Goal: Task Accomplishment & Management: Manage account settings

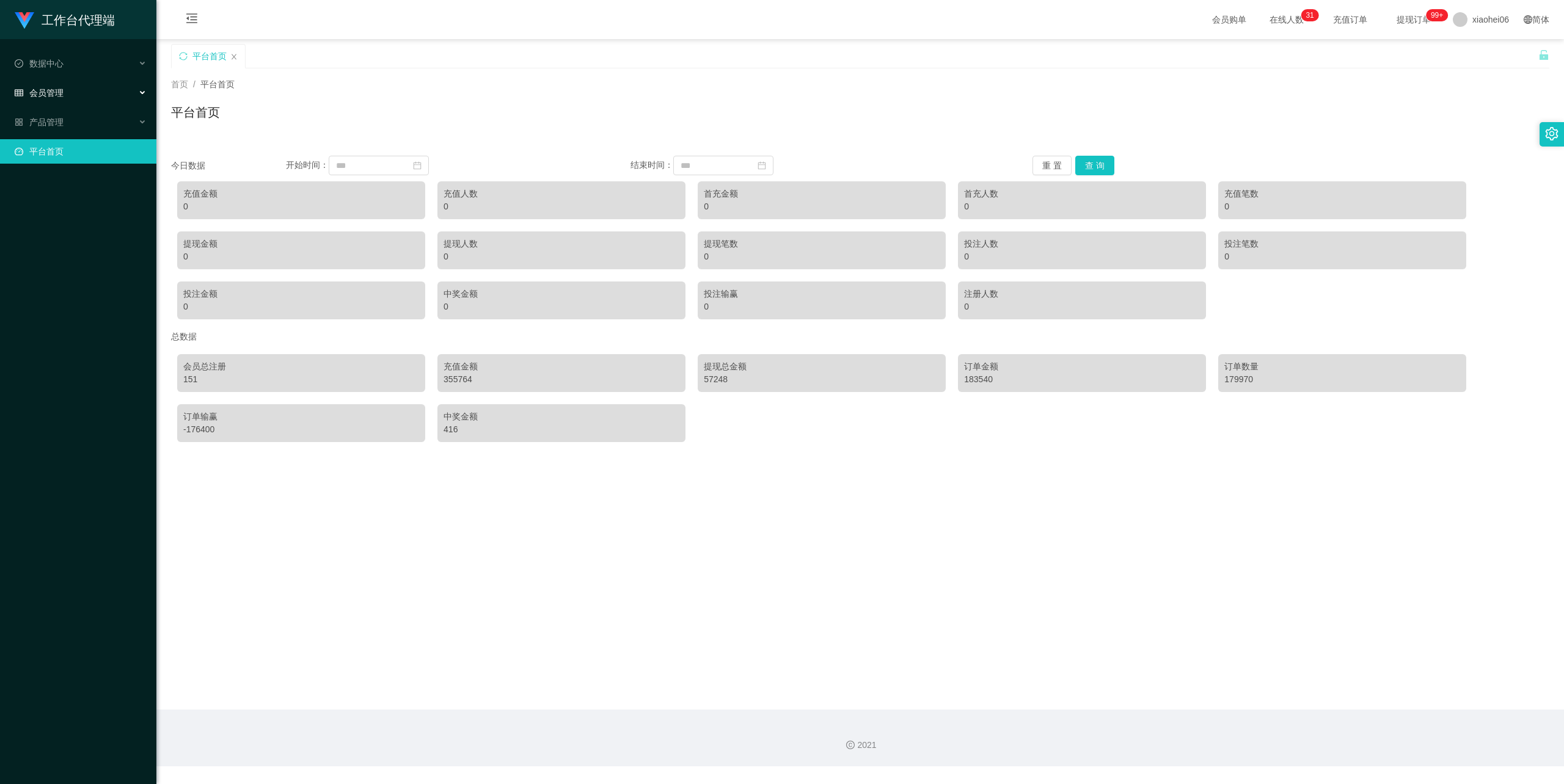
click at [57, 91] on span "会员管理" at bounding box center [39, 93] width 49 height 10
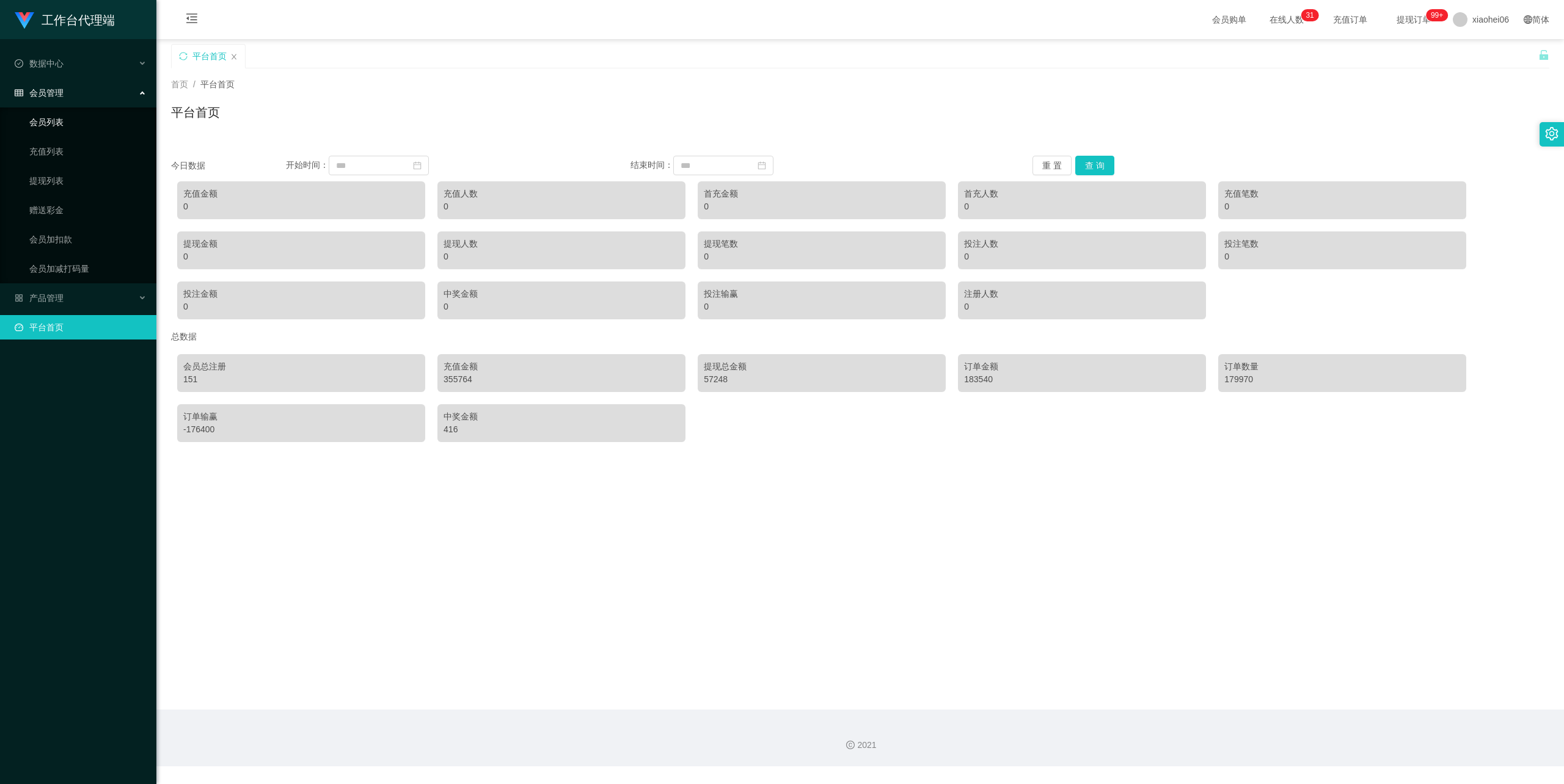
click at [58, 119] on link "会员列表" at bounding box center [88, 122] width 118 height 24
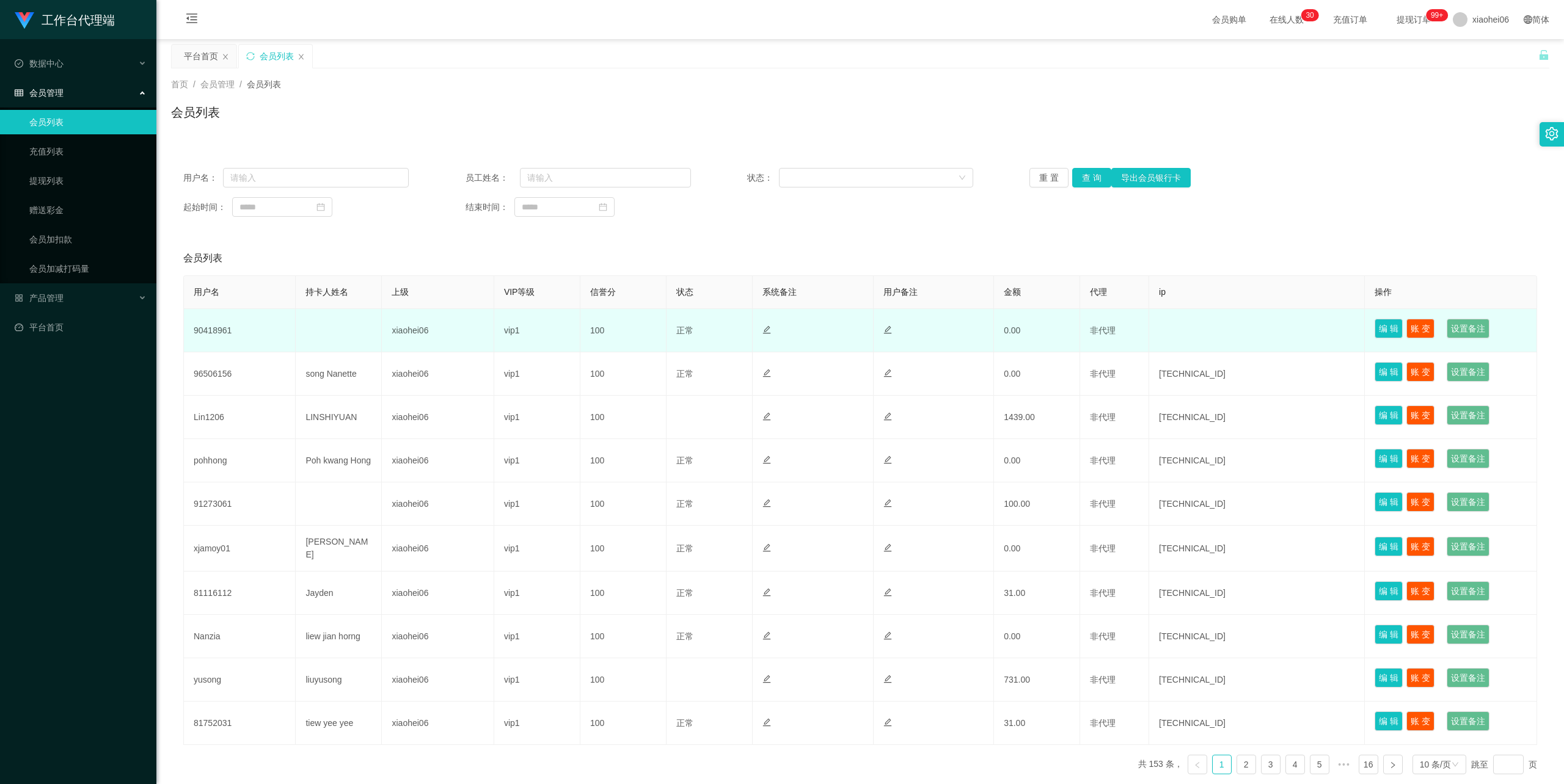
click at [214, 330] on td "90418961" at bounding box center [239, 330] width 112 height 43
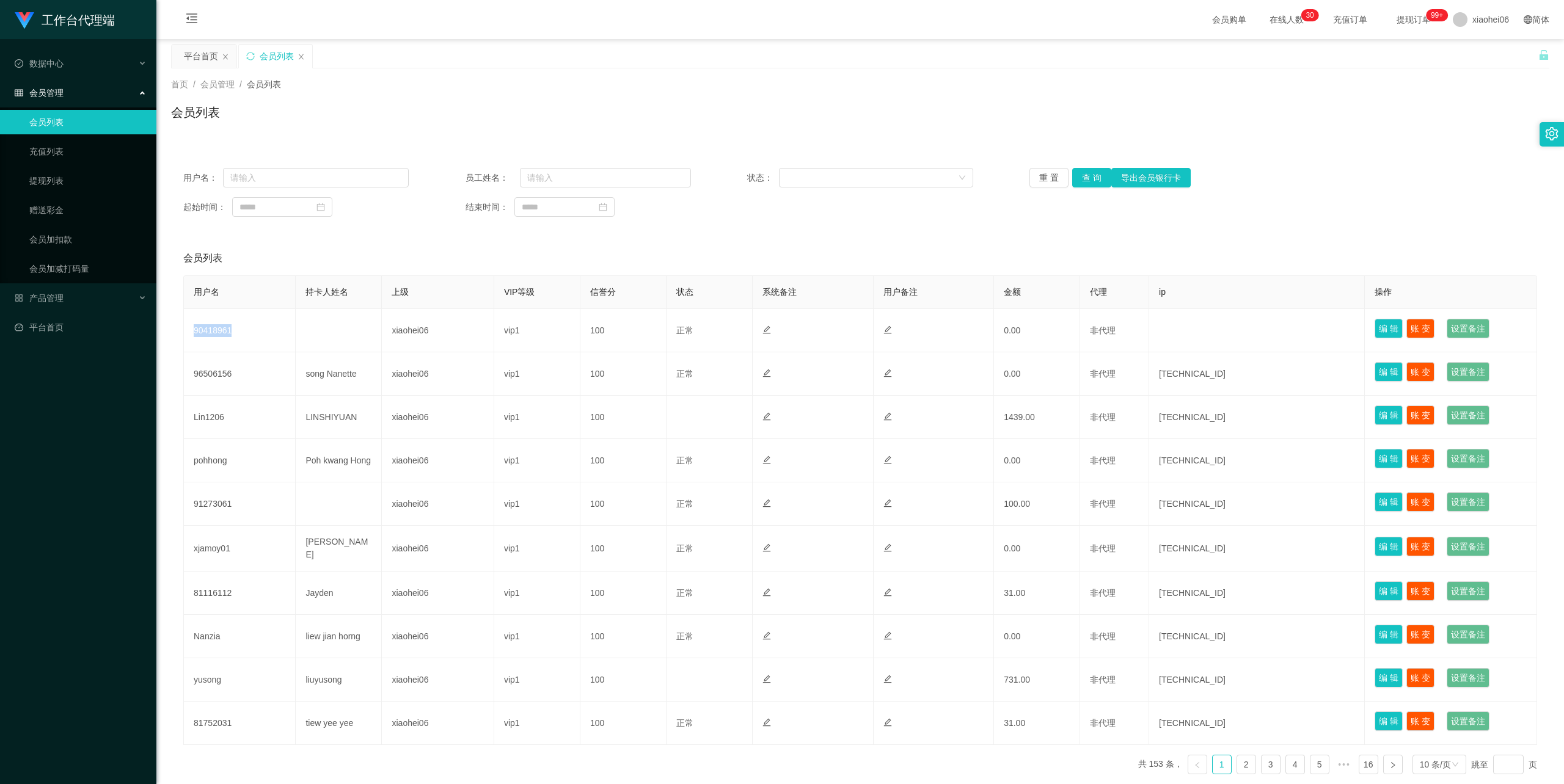
copy td "90418961"
click at [305, 54] on div "会员列表" at bounding box center [275, 56] width 73 height 23
click at [61, 237] on link "会员加扣款" at bounding box center [88, 239] width 118 height 24
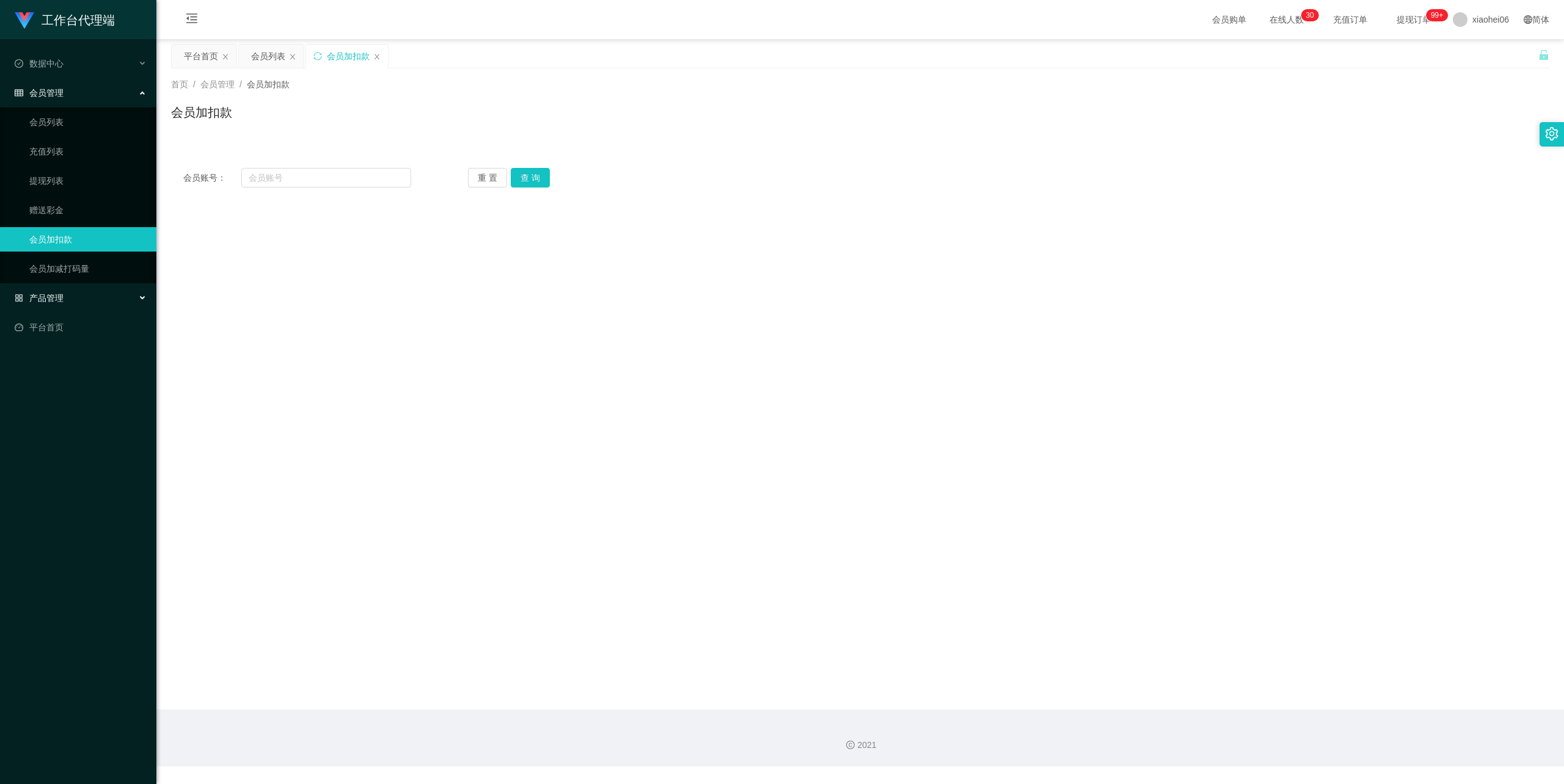
click at [71, 291] on div "产品管理" at bounding box center [78, 298] width 157 height 24
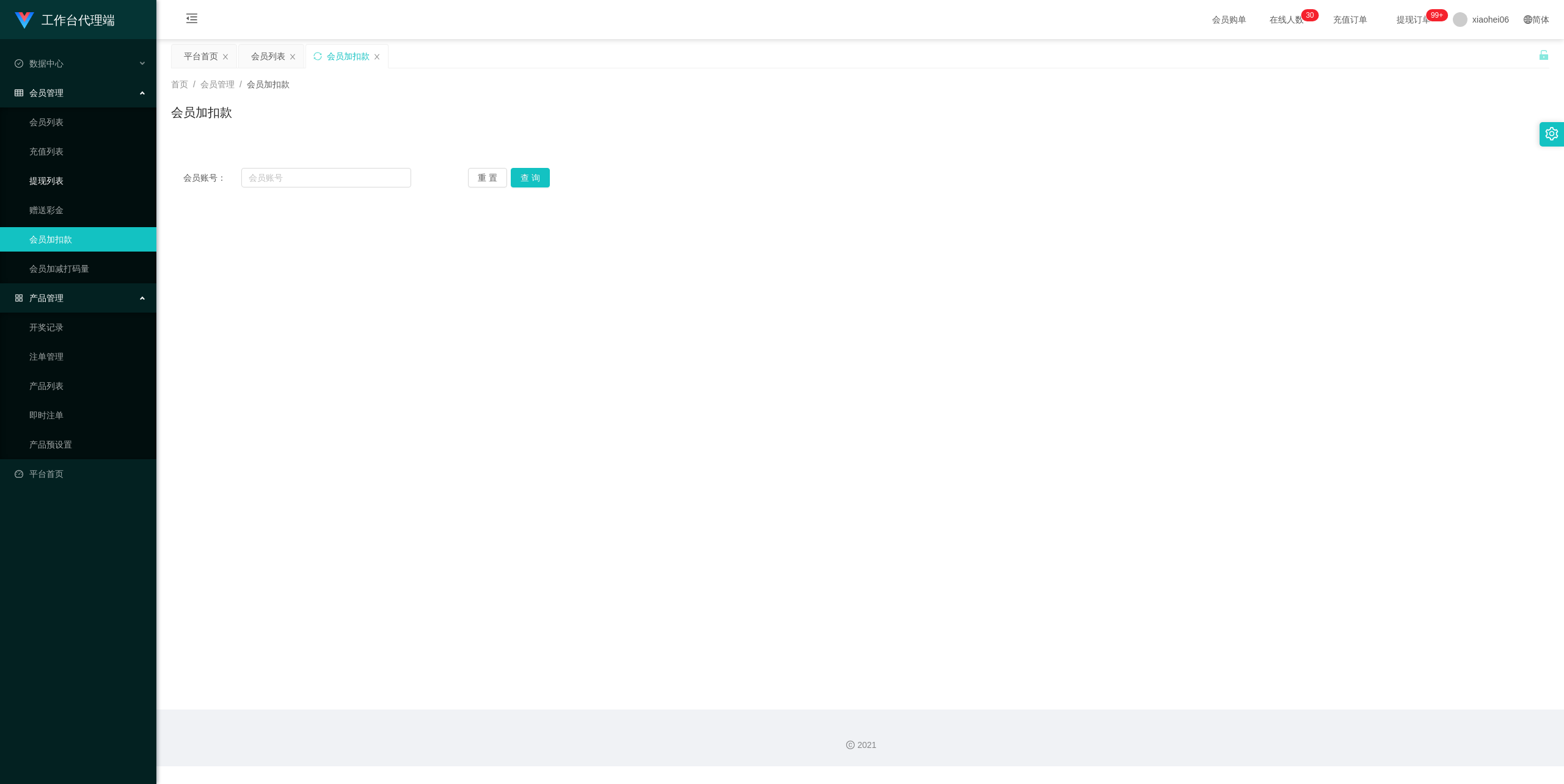
click at [58, 174] on link "提现列表" at bounding box center [88, 181] width 118 height 24
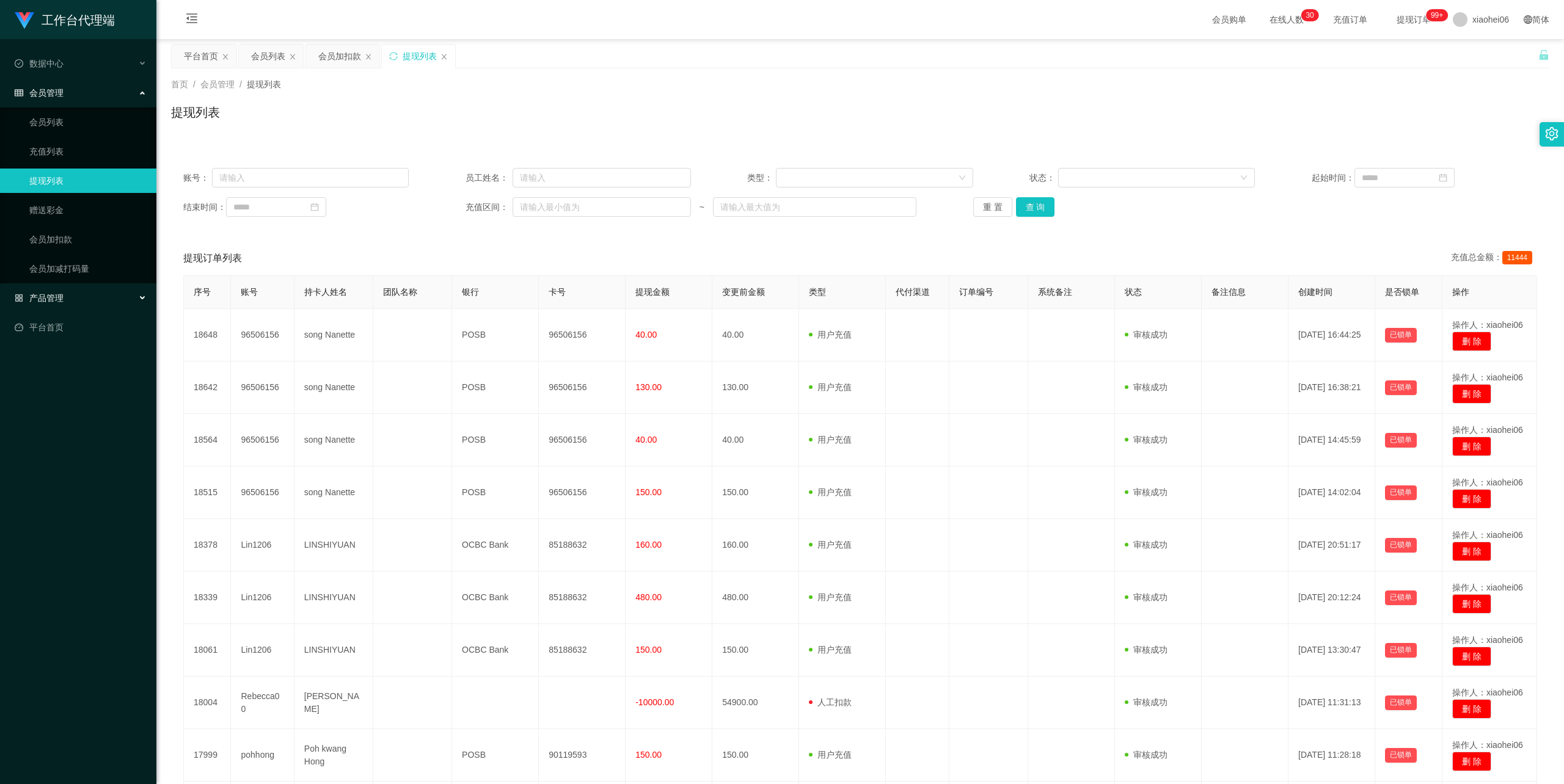
click at [73, 287] on div "产品管理" at bounding box center [78, 298] width 157 height 24
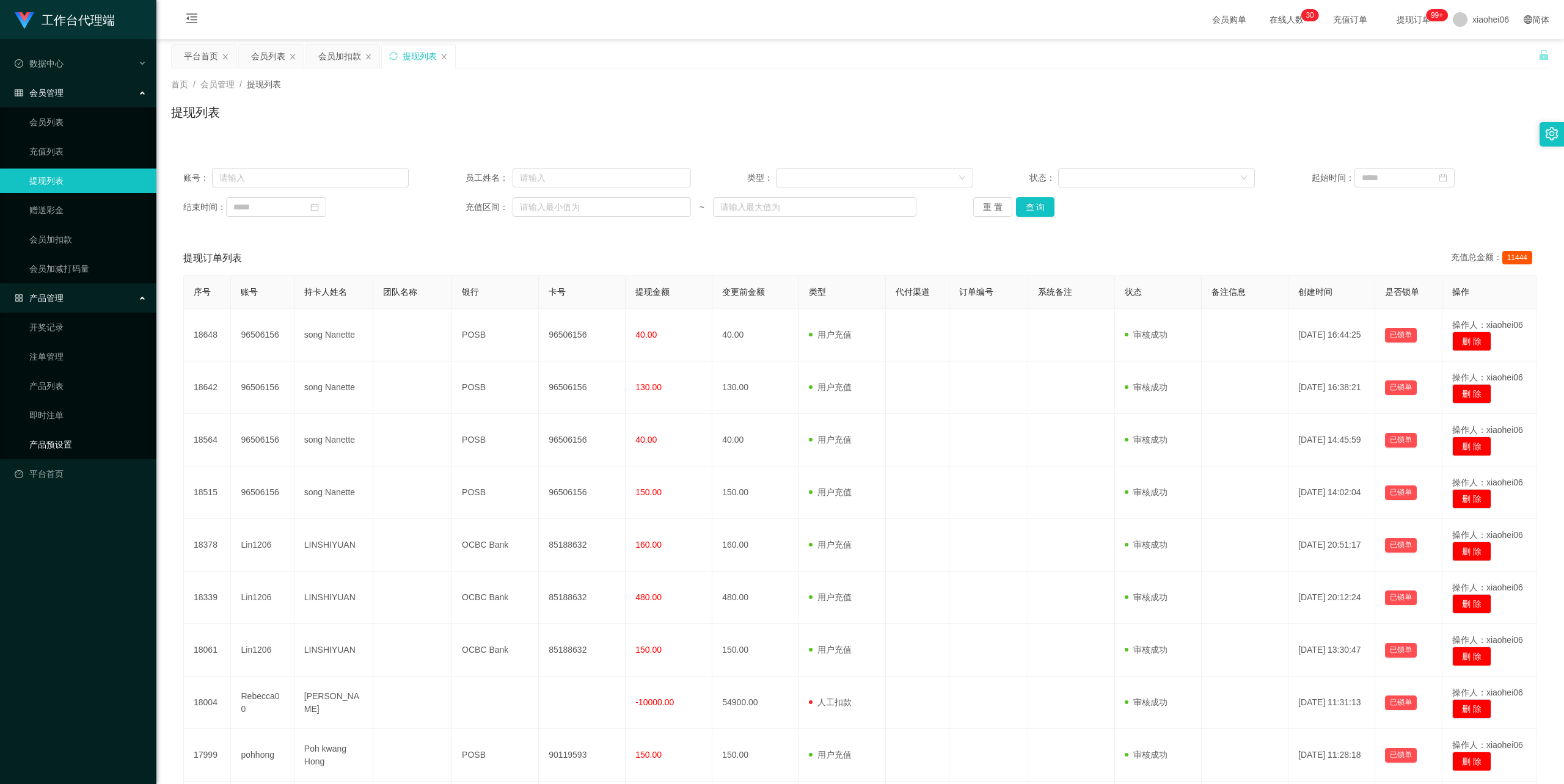
click at [54, 441] on link "产品预设置" at bounding box center [88, 445] width 118 height 24
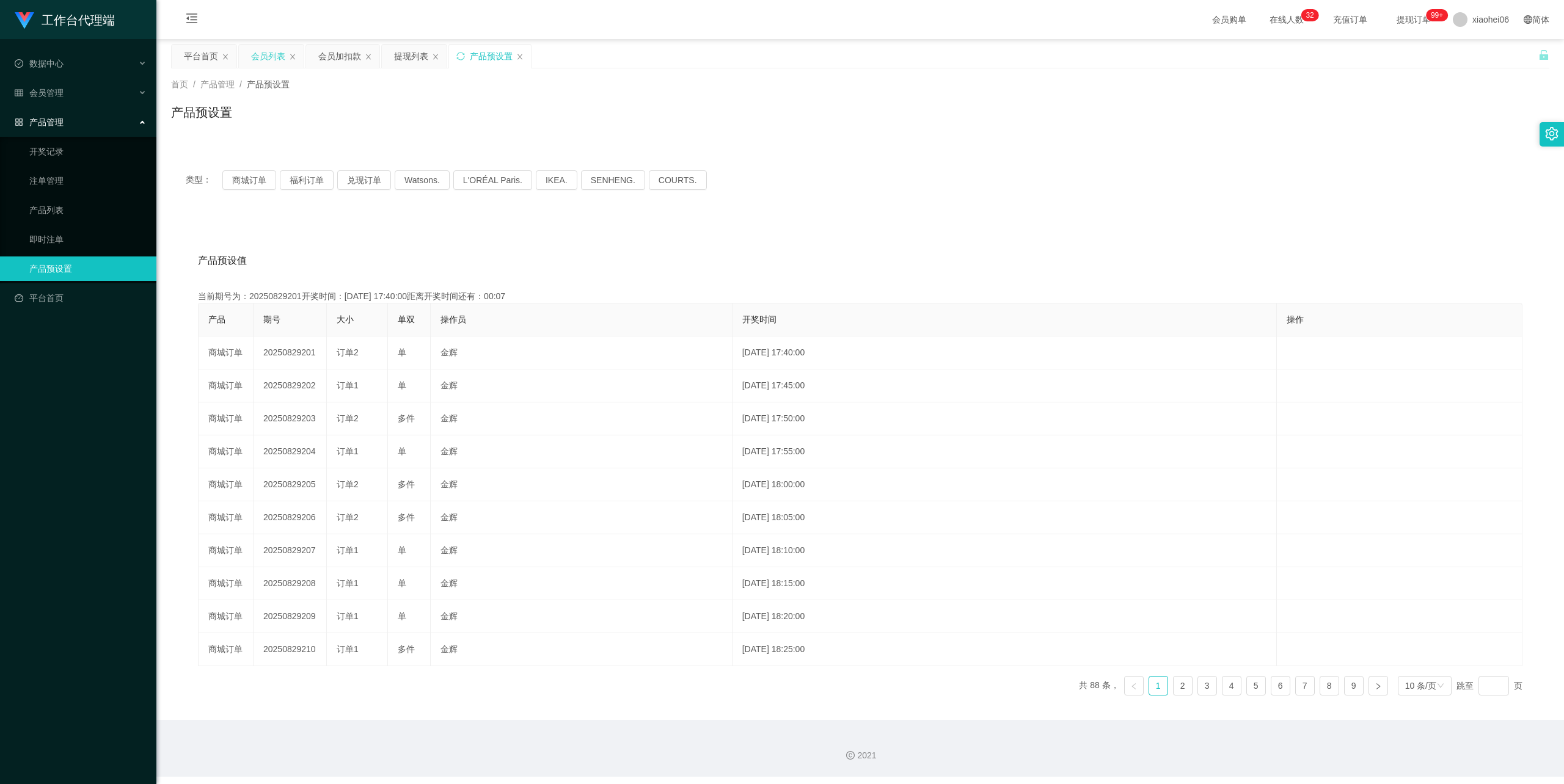
click at [287, 56] on div "会员列表" at bounding box center [271, 56] width 65 height 23
click at [294, 57] on icon "图标: close" at bounding box center [293, 57] width 7 height 7
click at [274, 54] on div "会员加扣款" at bounding box center [272, 56] width 43 height 23
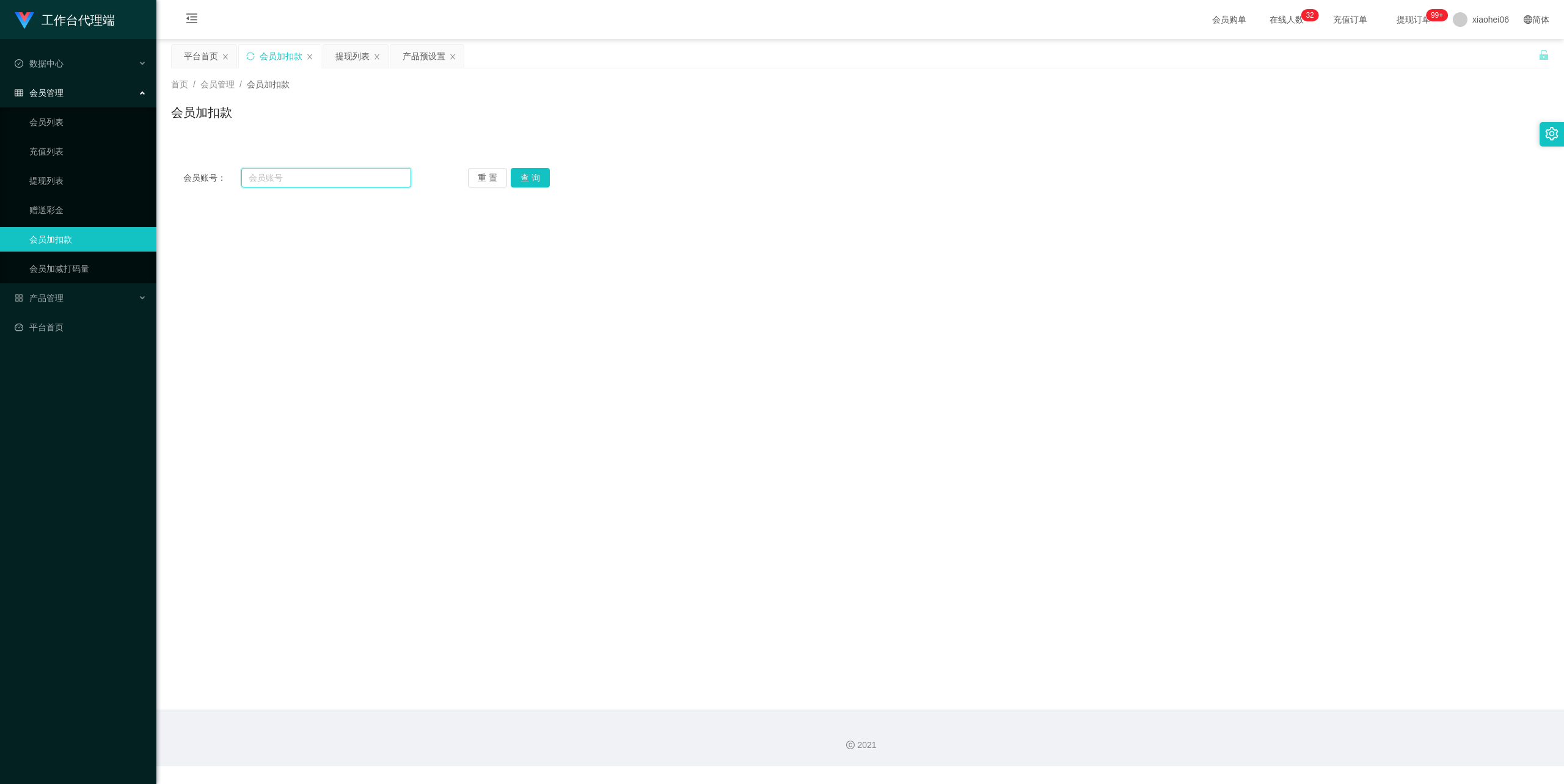
click at [303, 171] on input "text" at bounding box center [326, 177] width 170 height 20
paste input "90418961"
type input "90418961"
click at [523, 174] on button "查 询" at bounding box center [530, 177] width 39 height 20
click at [446, 379] on div at bounding box center [803, 368] width 804 height 24
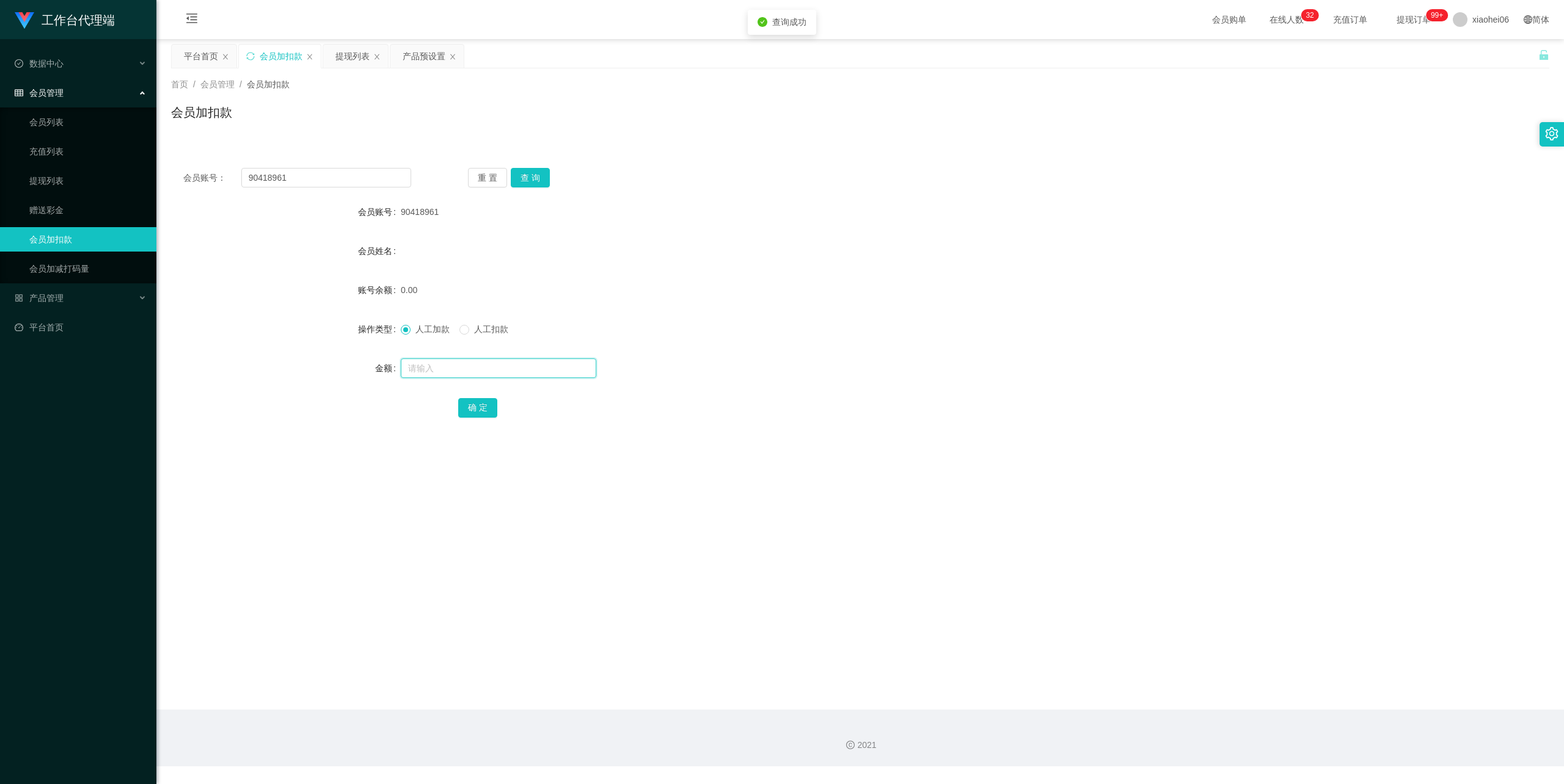
click at [446, 371] on input "text" at bounding box center [498, 368] width 195 height 20
type input "100"
drag, startPoint x: 482, startPoint y: 407, endPoint x: 492, endPoint y: 397, distance: 14.1
click at [482, 407] on button "确 定" at bounding box center [478, 408] width 39 height 20
drag, startPoint x: 284, startPoint y: 182, endPoint x: 181, endPoint y: 184, distance: 103.0
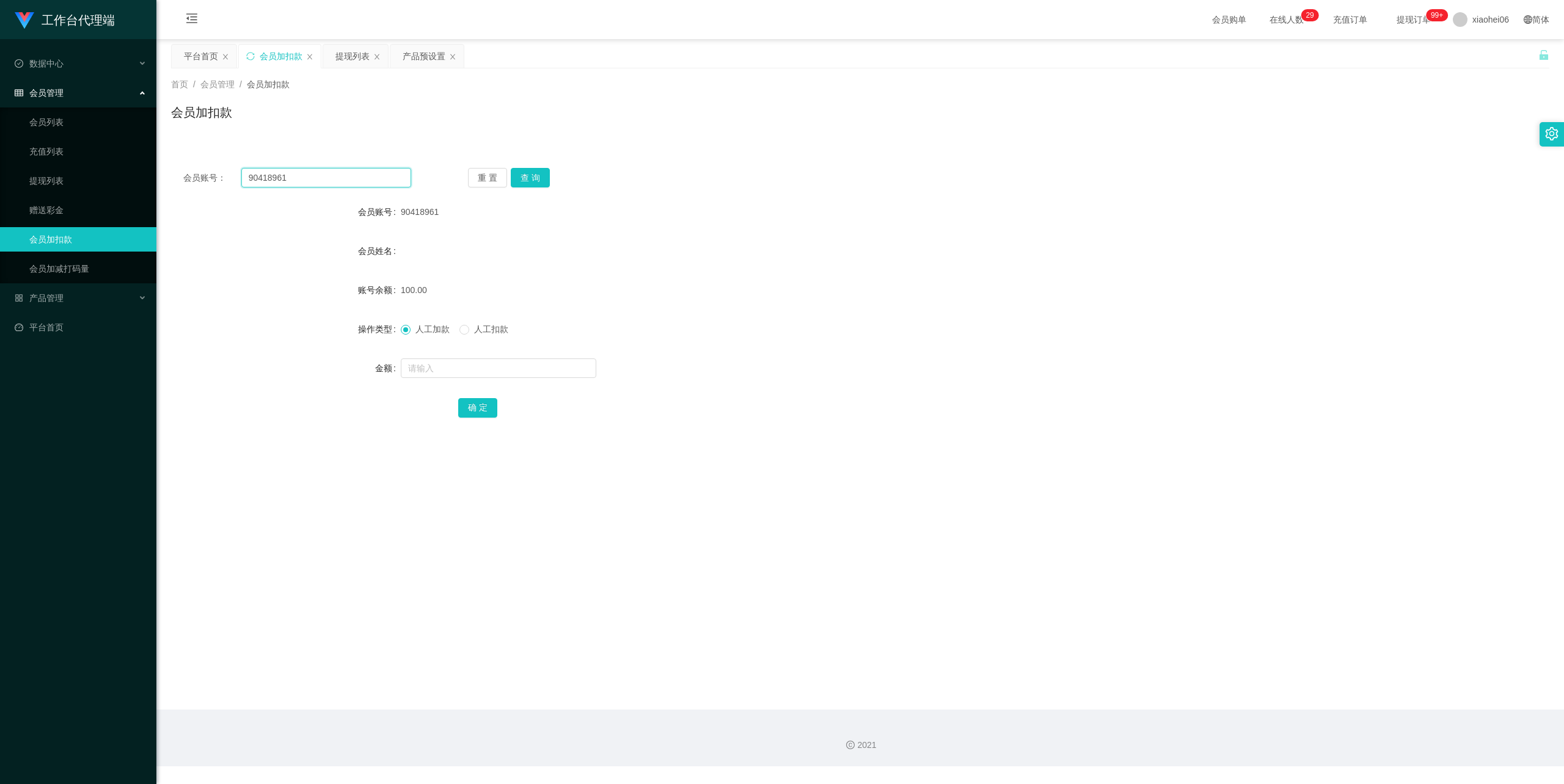
click at [171, 183] on div "会员账号： 90418961 重 置 查 询" at bounding box center [860, 177] width 1379 height 20
click at [433, 56] on div "产品预设置" at bounding box center [424, 56] width 43 height 23
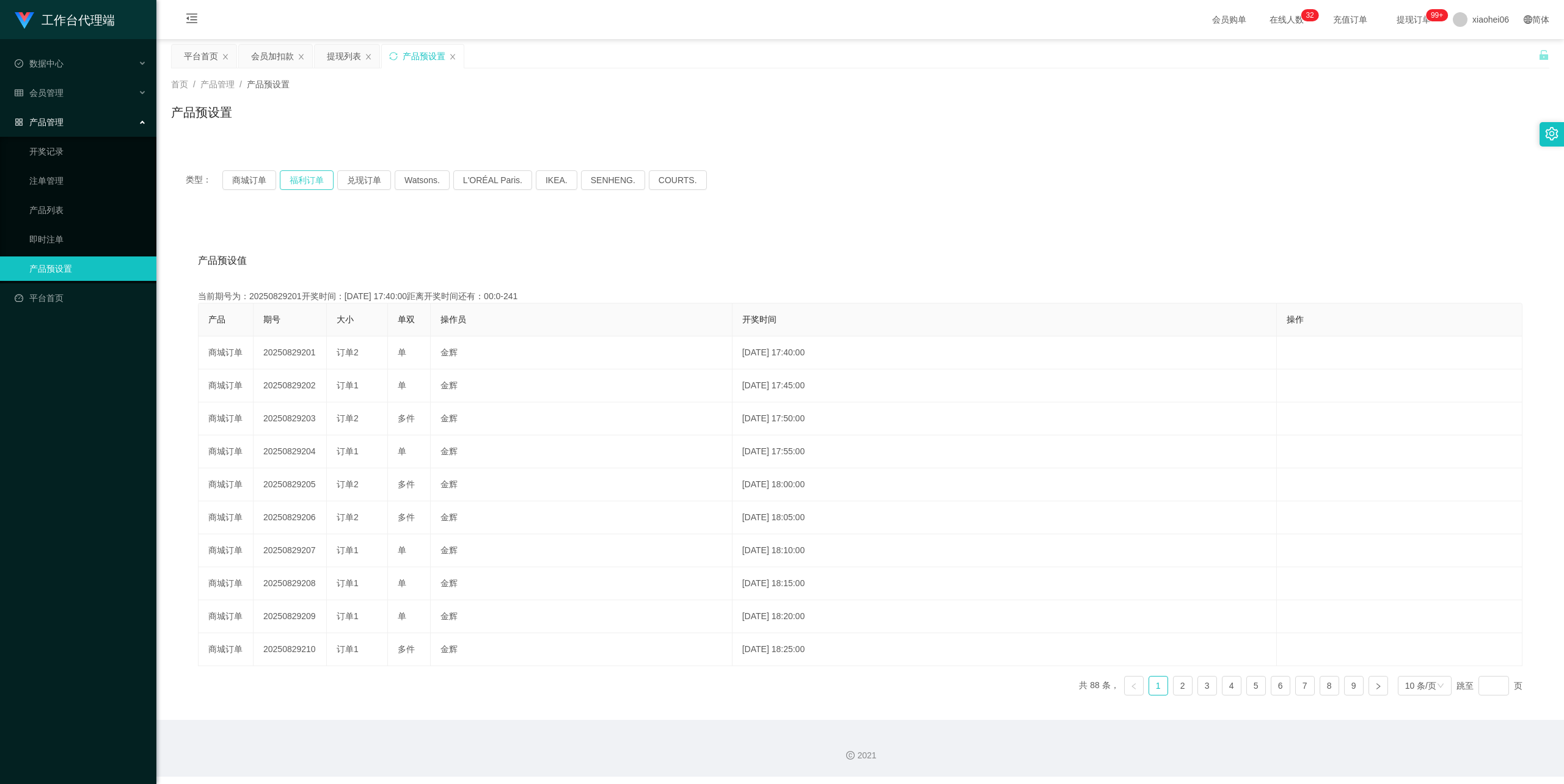
click at [301, 179] on button "福利订单" at bounding box center [307, 180] width 54 height 20
click at [570, 260] on div "产品预设值 添加期号" at bounding box center [860, 261] width 1325 height 34
click at [937, 181] on div "类型： 商城订单 福利订单 兑现订单 Watsons. L'ORÉAL Paris. IKEA. SENHENG. COURTS." at bounding box center [860, 180] width 1349 height 20
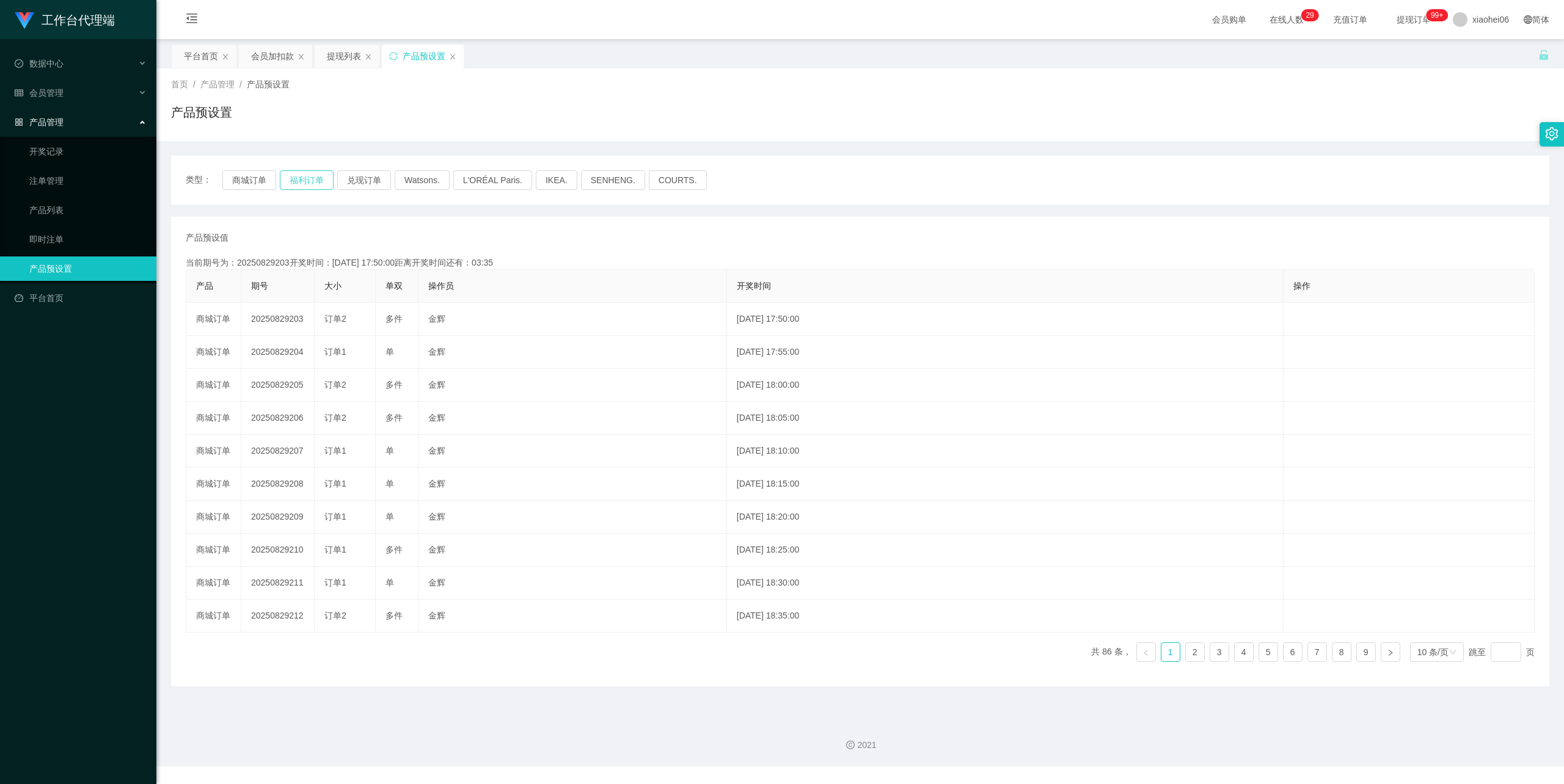
click at [308, 182] on button "福利订单" at bounding box center [307, 180] width 54 height 20
click at [378, 228] on div "产品预设值 添加期号 当前期号为：20250829203开奖时间：2025-08-29 17:50:00距离开奖时间还有： 产品 期号 大小 单双 操作员 开…" at bounding box center [860, 451] width 1379 height 469
click at [55, 179] on link "注单管理" at bounding box center [88, 181] width 118 height 24
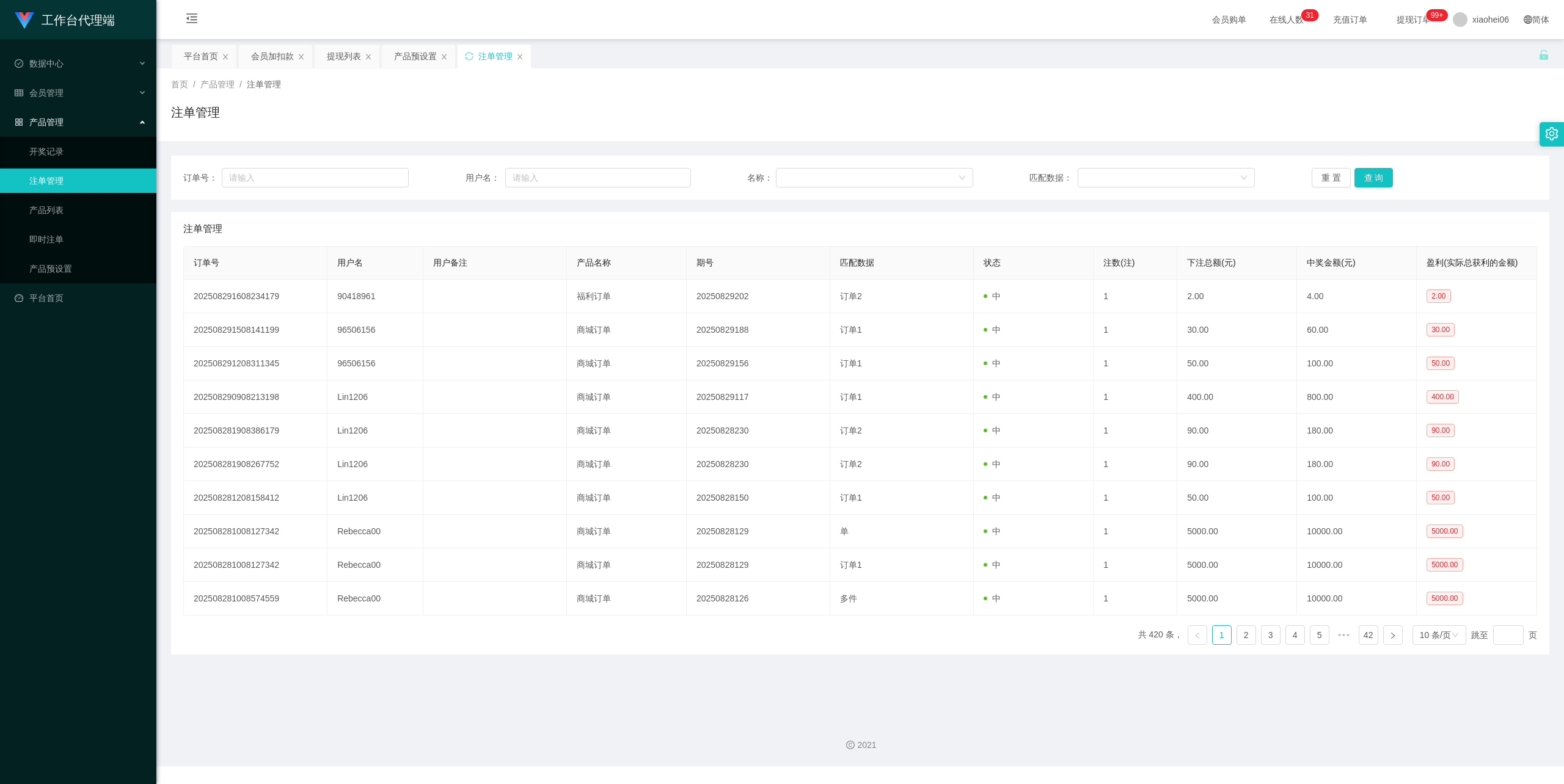
click at [496, 111] on div "注单管理" at bounding box center [860, 118] width 1379 height 28
click at [656, 86] on div "首页 / 产品管理 / 注单管理 /" at bounding box center [860, 84] width 1379 height 13
click at [653, 97] on div "首页 / 产品管理 / 注单管理 / 注单管理" at bounding box center [860, 105] width 1379 height 53
click at [345, 56] on div "提现列表" at bounding box center [344, 56] width 34 height 23
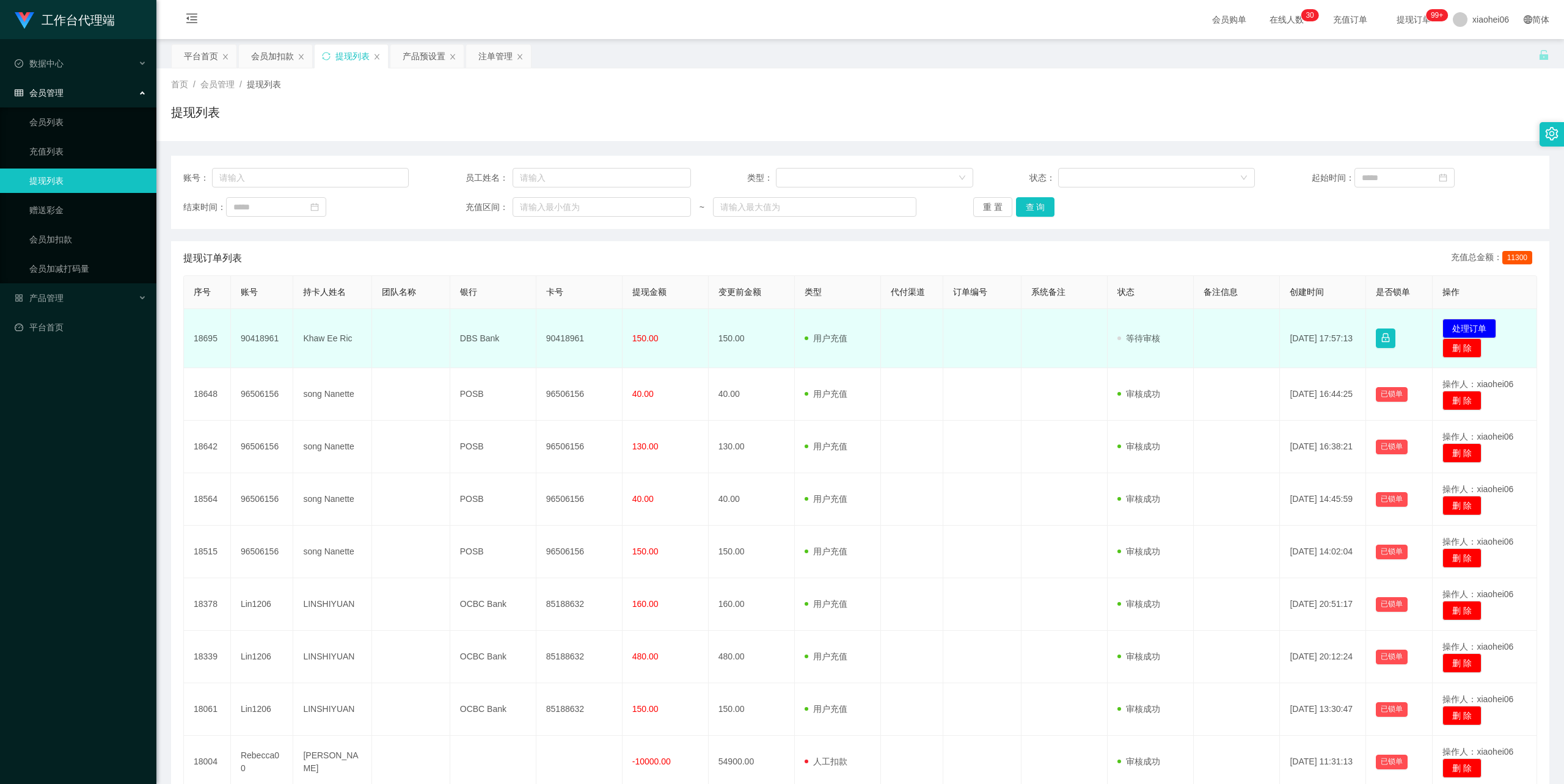
click at [329, 338] on td "Khaw Ee Ric" at bounding box center [332, 338] width 78 height 59
copy td "Khaw Ee Ric"
click at [557, 337] on td "90418961" at bounding box center [579, 338] width 86 height 59
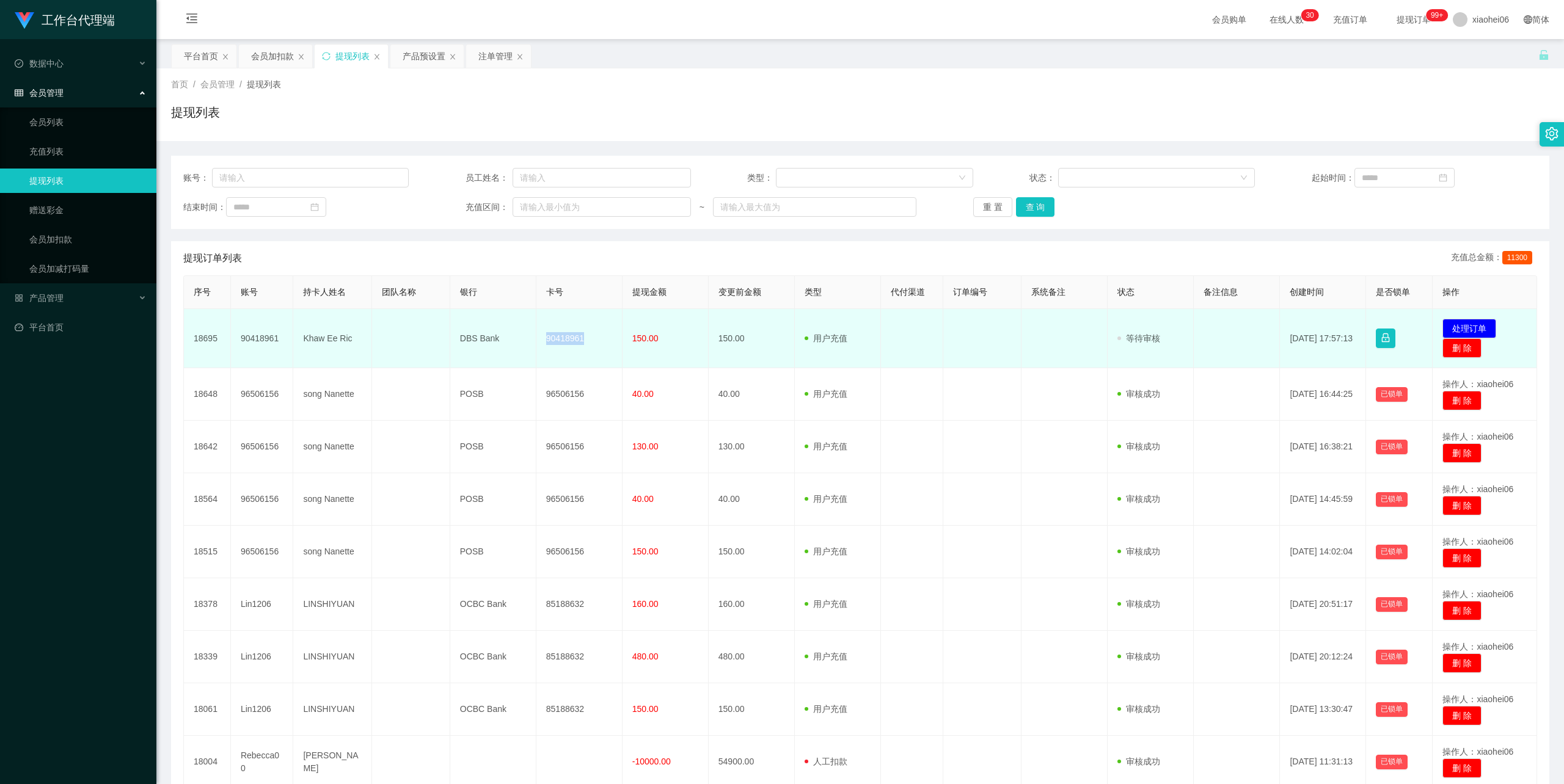
click at [557, 337] on td "90418961" at bounding box center [579, 338] width 86 height 59
copy td "90418961"
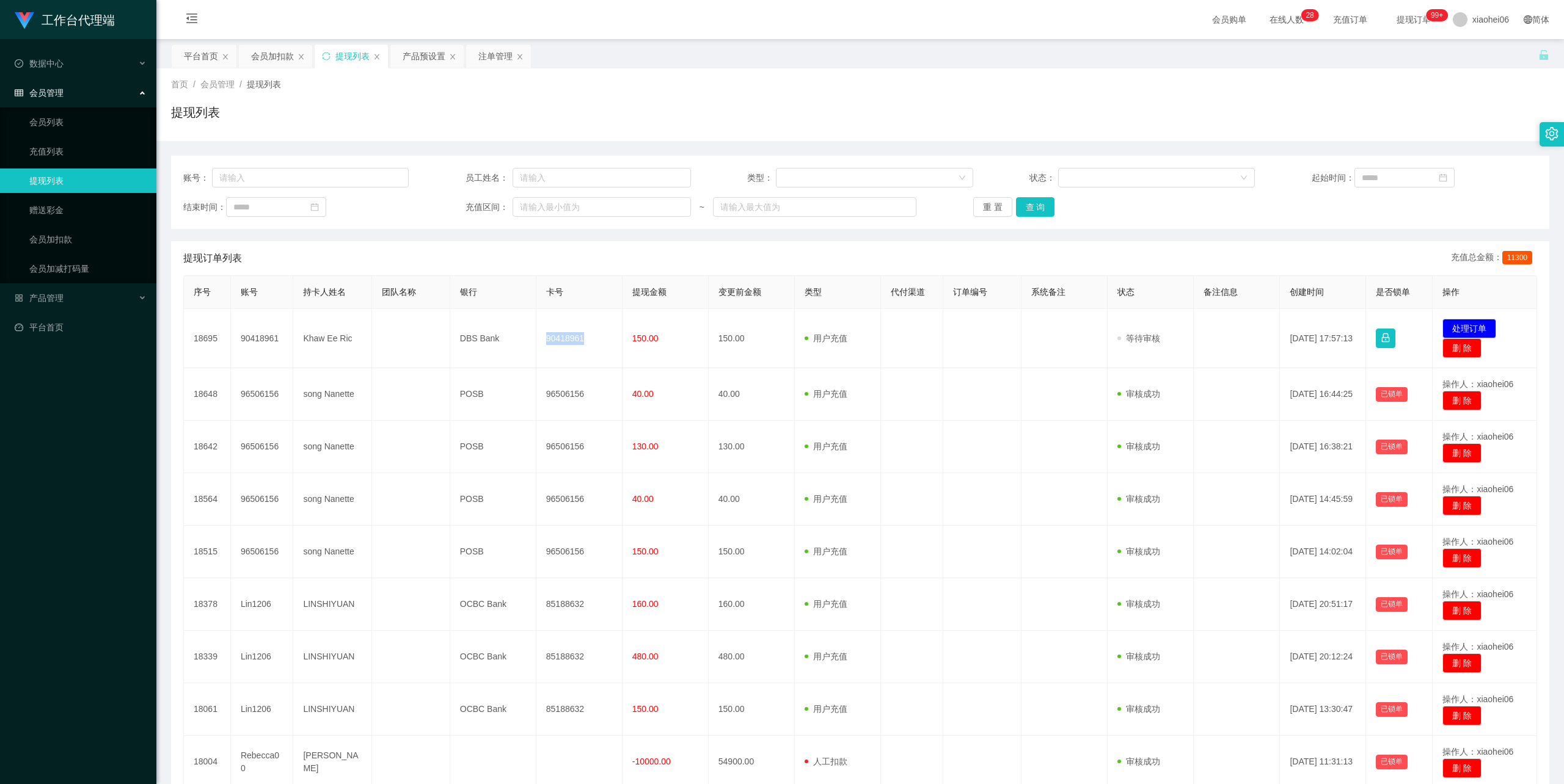
click at [711, 76] on div "首页 / 会员管理 / 提现列表 / 提现列表" at bounding box center [861, 105] width 1408 height 73
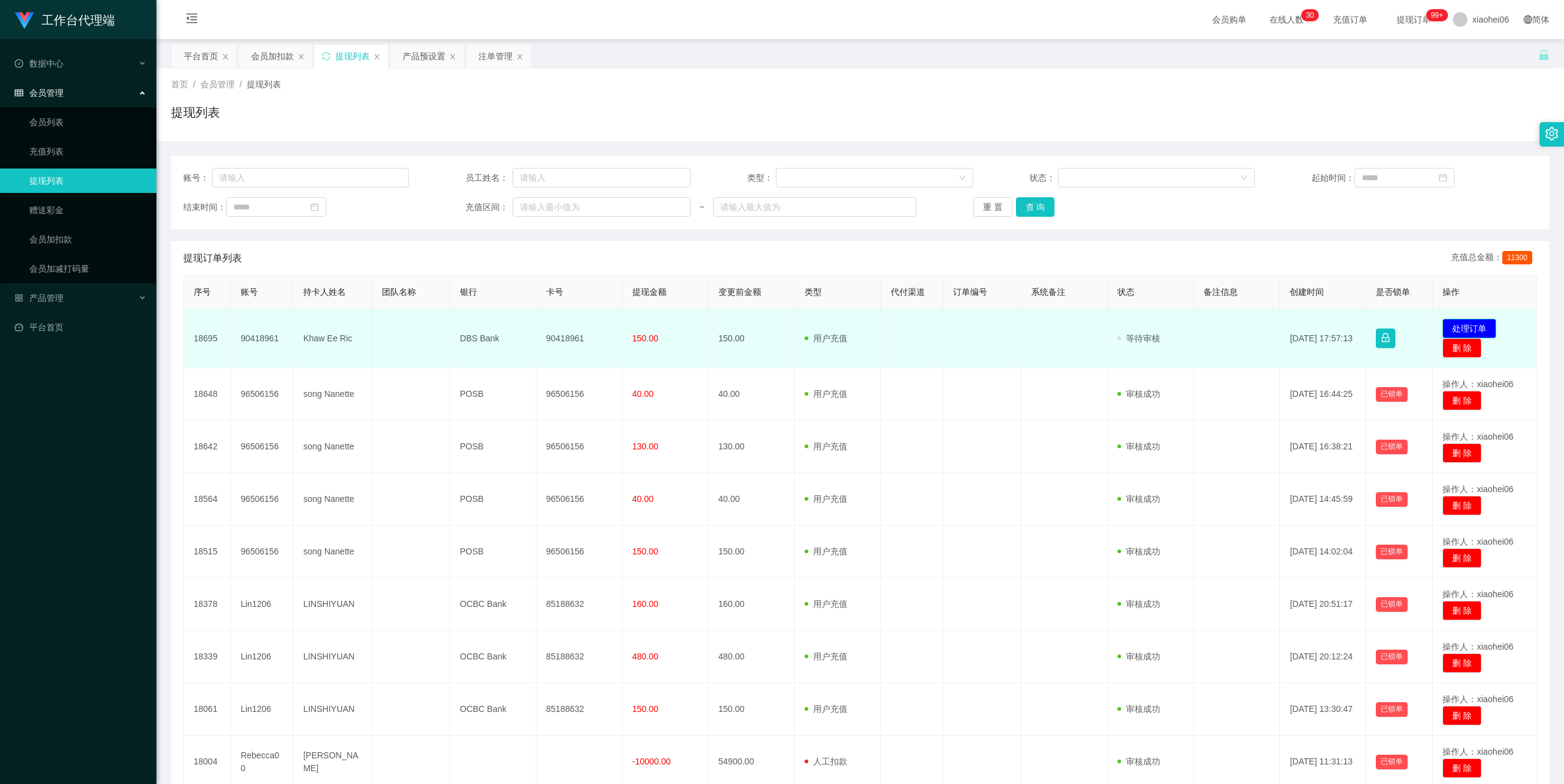
click at [1475, 325] on button "处理订单" at bounding box center [1469, 329] width 54 height 20
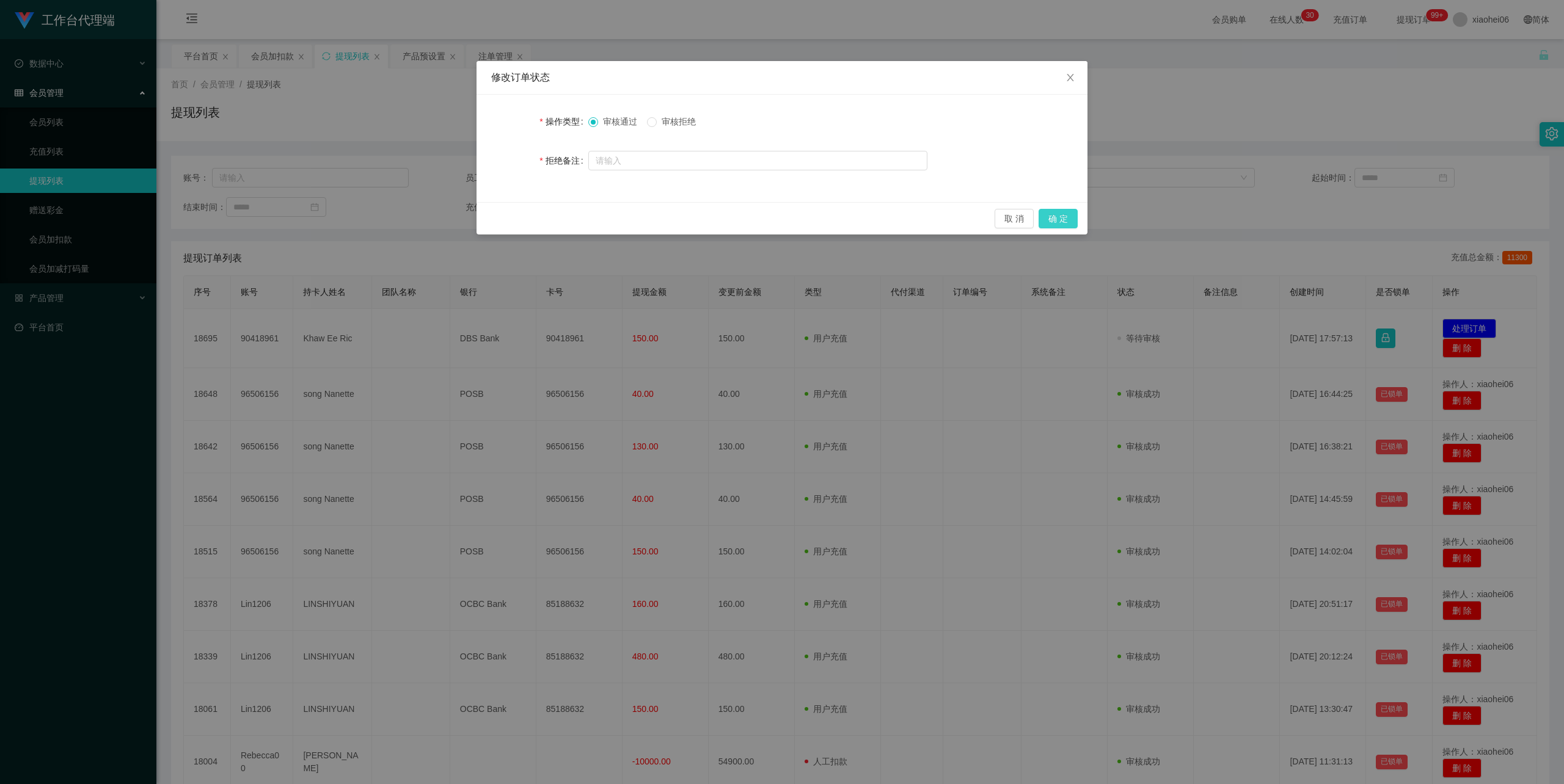
drag, startPoint x: 1066, startPoint y: 215, endPoint x: 1095, endPoint y: 198, distance: 33.6
click at [1064, 215] on button "确 定" at bounding box center [1058, 218] width 39 height 20
